Goal: Task Accomplishment & Management: Use online tool/utility

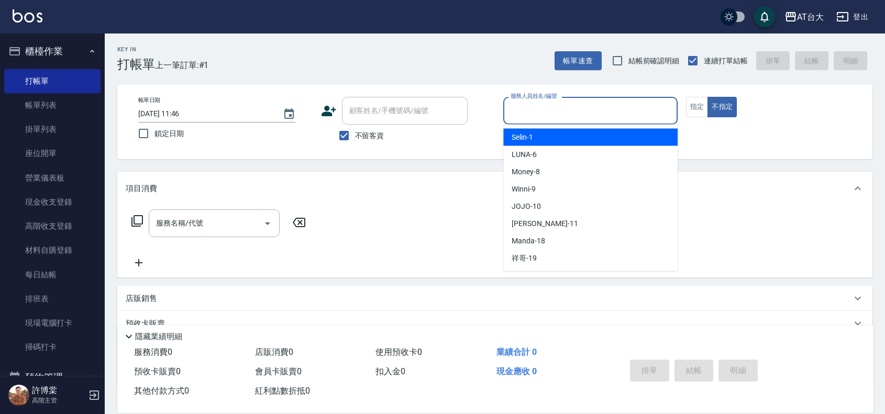
click at [572, 103] on input "服務人員姓名/編號" at bounding box center [590, 111] width 165 height 18
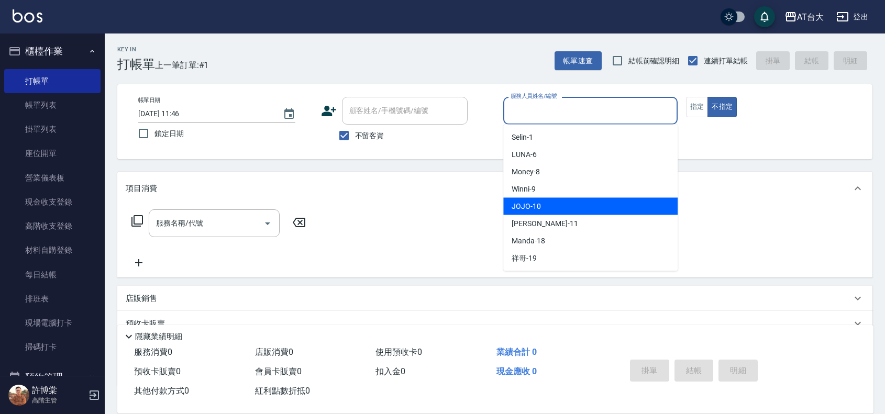
click at [562, 198] on div "JOJO -10" at bounding box center [590, 206] width 174 height 17
type input "JOJO-10"
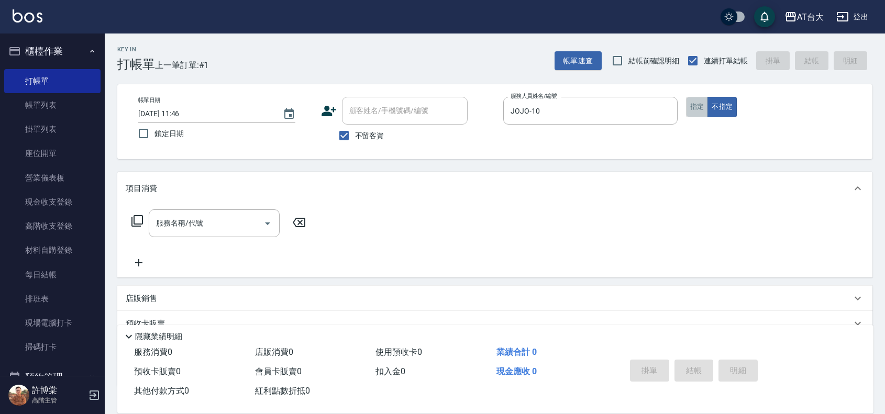
click at [698, 106] on button "指定" at bounding box center [697, 107] width 23 height 20
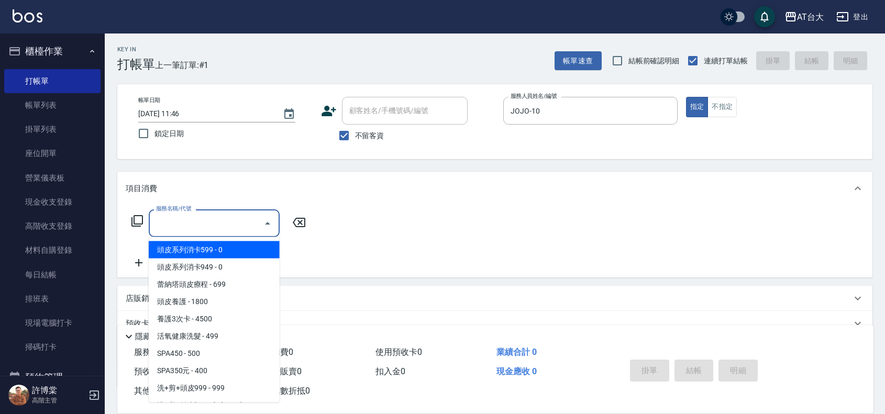
click at [232, 224] on input "服務名稱/代號" at bounding box center [206, 223] width 106 height 18
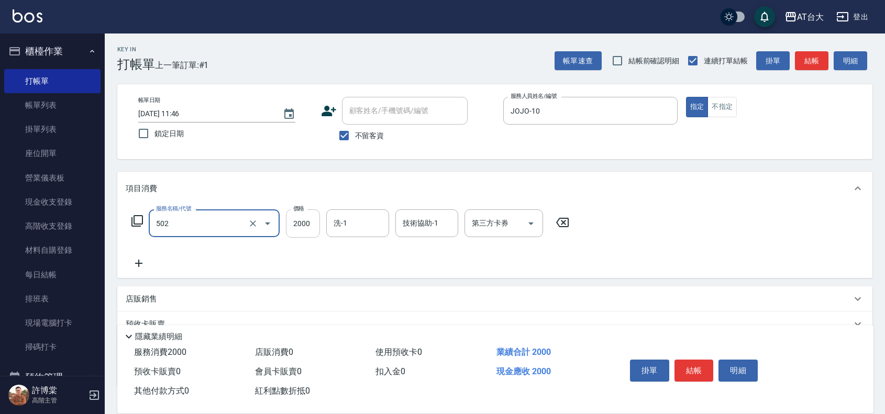
type input "染髮2000以上(502)"
click at [305, 224] on input "2000" at bounding box center [303, 223] width 34 height 28
type input "2699"
click at [694, 369] on button "結帳" at bounding box center [693, 371] width 39 height 22
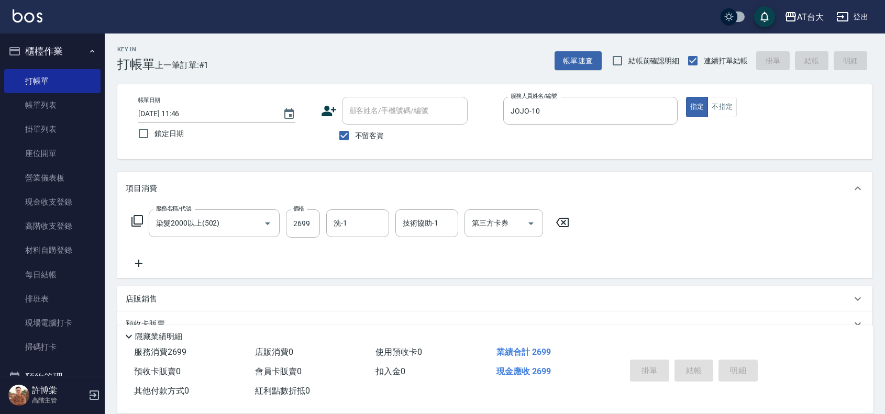
type input "[DATE] 12:21"
